Goal: Check status: Check status

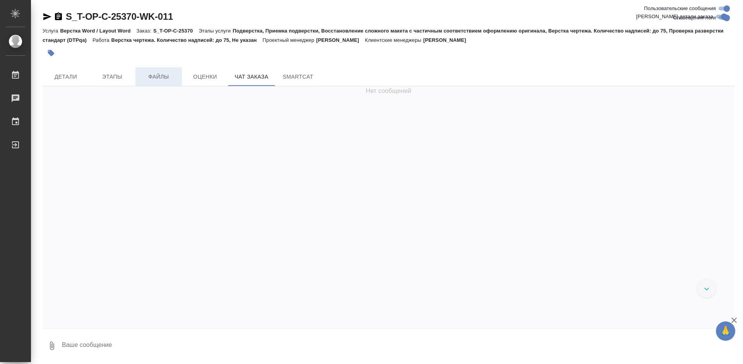
scroll to position [8228, 0]
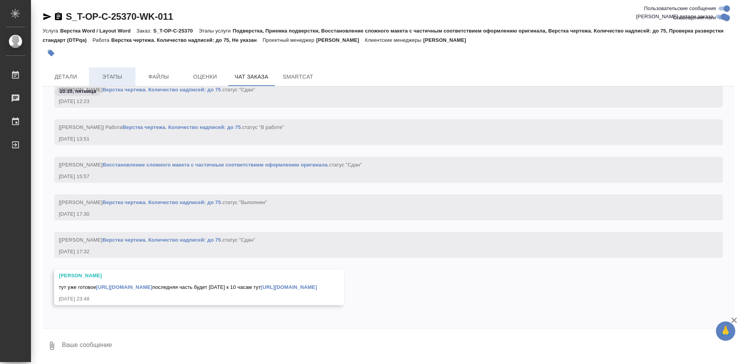
click at [113, 73] on span "Этапы" at bounding box center [112, 77] width 37 height 10
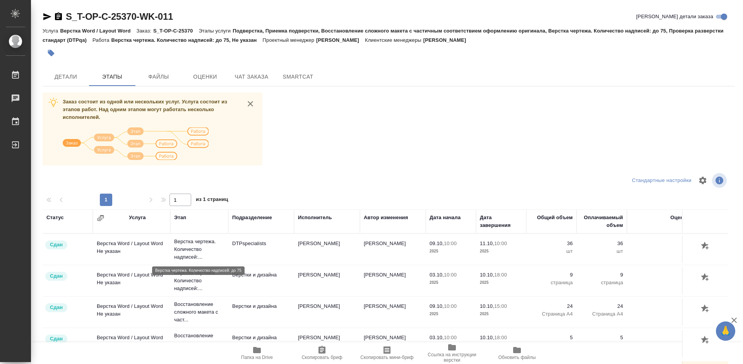
click at [194, 243] on p "Верстка чертежа. Количество надписей:..." at bounding box center [199, 249] width 50 height 23
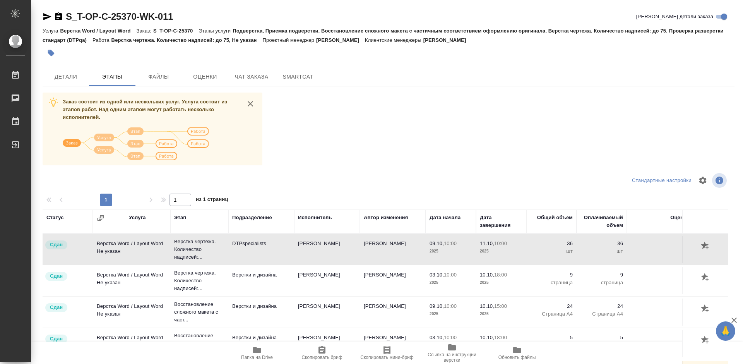
click at [257, 244] on td "DTPspecialists" at bounding box center [261, 249] width 66 height 27
click at [313, 242] on td "[PERSON_NAME]" at bounding box center [327, 249] width 66 height 27
drag, startPoint x: 313, startPoint y: 242, endPoint x: 302, endPoint y: 243, distance: 11.6
click at [314, 242] on td "[PERSON_NAME]" at bounding box center [327, 249] width 66 height 27
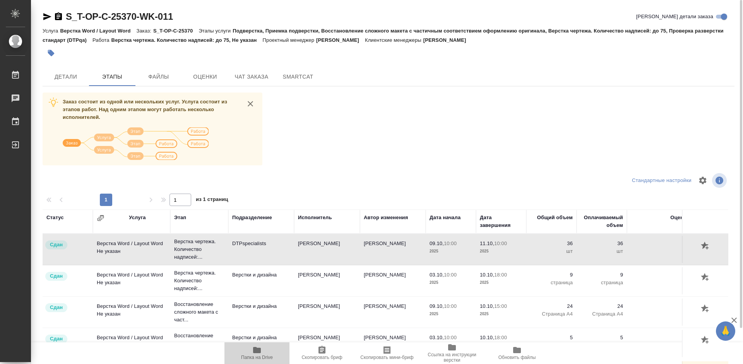
click at [253, 354] on icon "button" at bounding box center [256, 349] width 9 height 9
click at [179, 251] on p "Верстка чертежа. Количество надписей:..." at bounding box center [199, 249] width 50 height 23
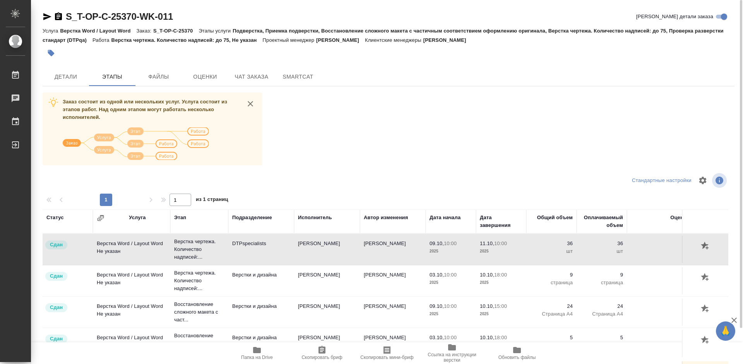
click at [265, 243] on td "DTPspecialists" at bounding box center [261, 249] width 66 height 27
click at [264, 244] on td "DTPspecialists" at bounding box center [261, 249] width 66 height 27
click at [187, 245] on p "Верстка чертежа. Количество надписей:..." at bounding box center [199, 249] width 50 height 23
click at [129, 245] on td "Верстка Word / Layout Word Не указан" at bounding box center [131, 249] width 77 height 27
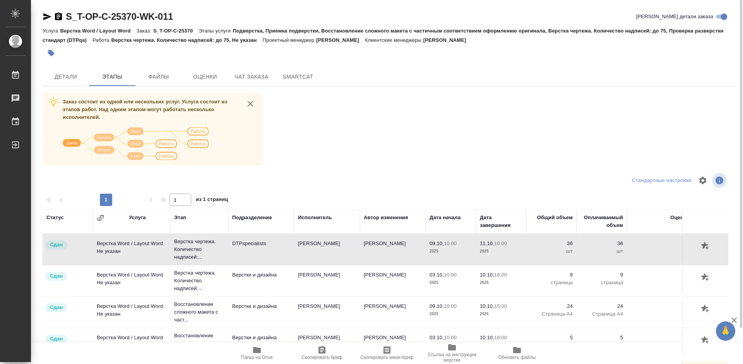
click at [136, 217] on div "Услуга" at bounding box center [137, 218] width 17 height 8
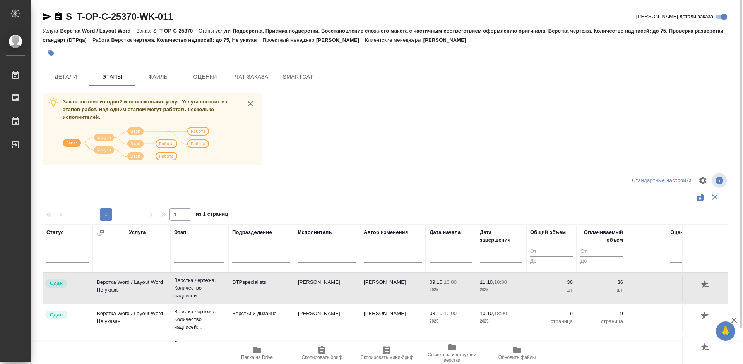
click at [134, 232] on div "Услуга" at bounding box center [137, 232] width 17 height 8
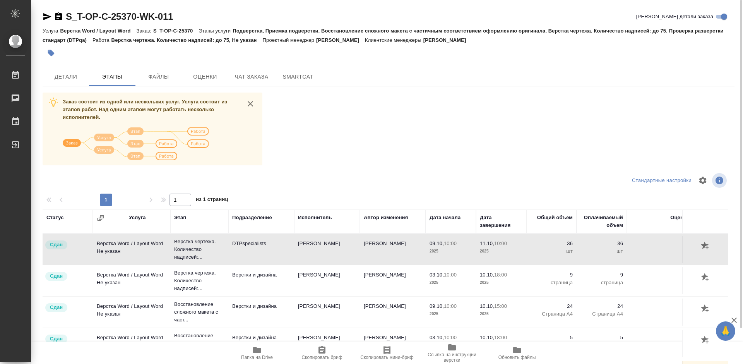
click at [180, 217] on div "Этап" at bounding box center [180, 218] width 12 height 8
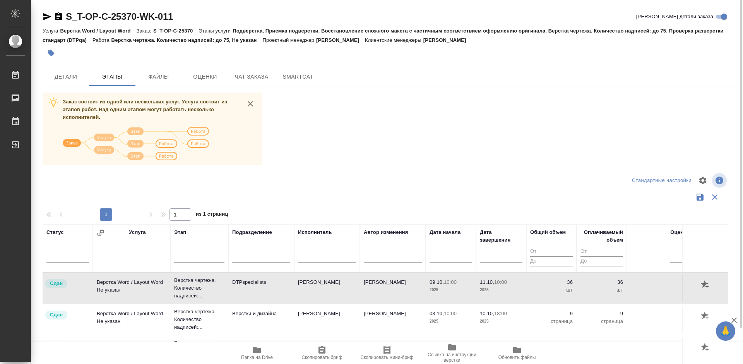
click at [180, 231] on div "Этап" at bounding box center [180, 232] width 12 height 8
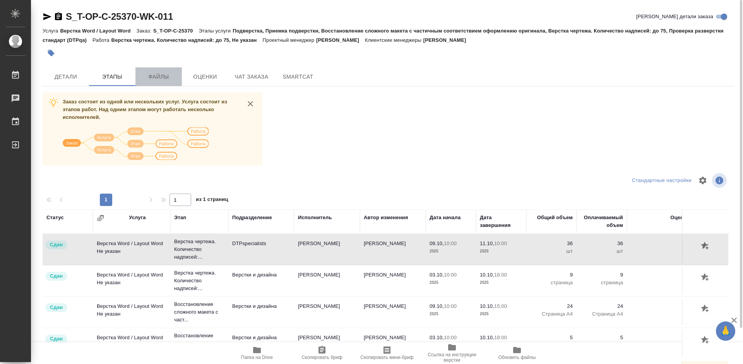
click at [157, 75] on span "Файлы" at bounding box center [158, 77] width 37 height 10
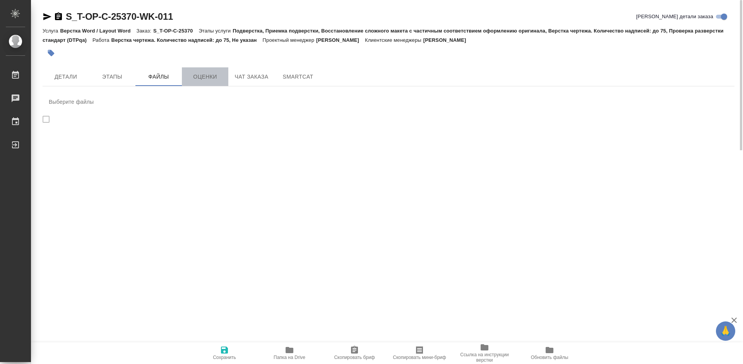
click at [204, 76] on span "Оценки" at bounding box center [205, 77] width 37 height 10
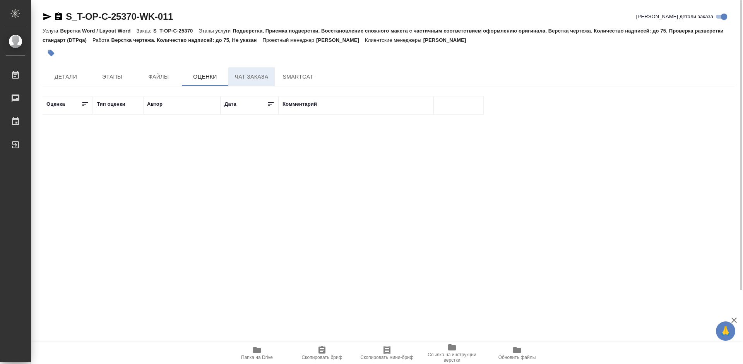
click at [251, 79] on span "Чат заказа" at bounding box center [251, 77] width 37 height 10
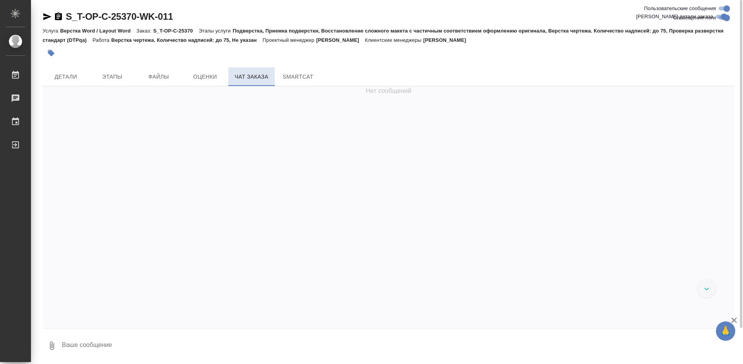
scroll to position [8228, 0]
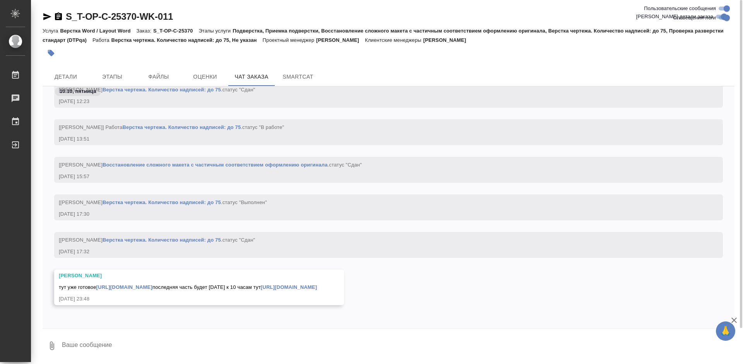
click at [139, 284] on link "[URL][DOMAIN_NAME]" at bounding box center [124, 287] width 56 height 6
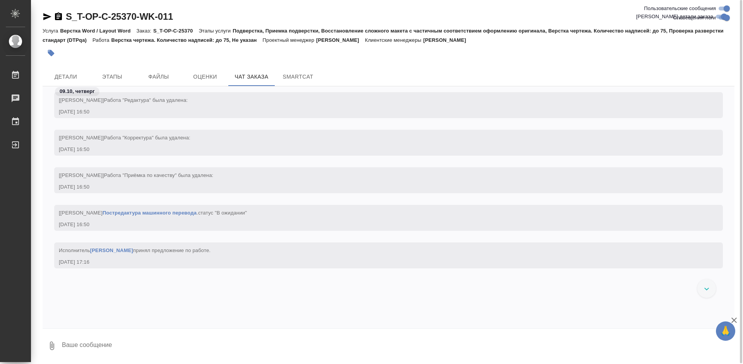
scroll to position [7376, 0]
